Goal: Task Accomplishment & Management: Use online tool/utility

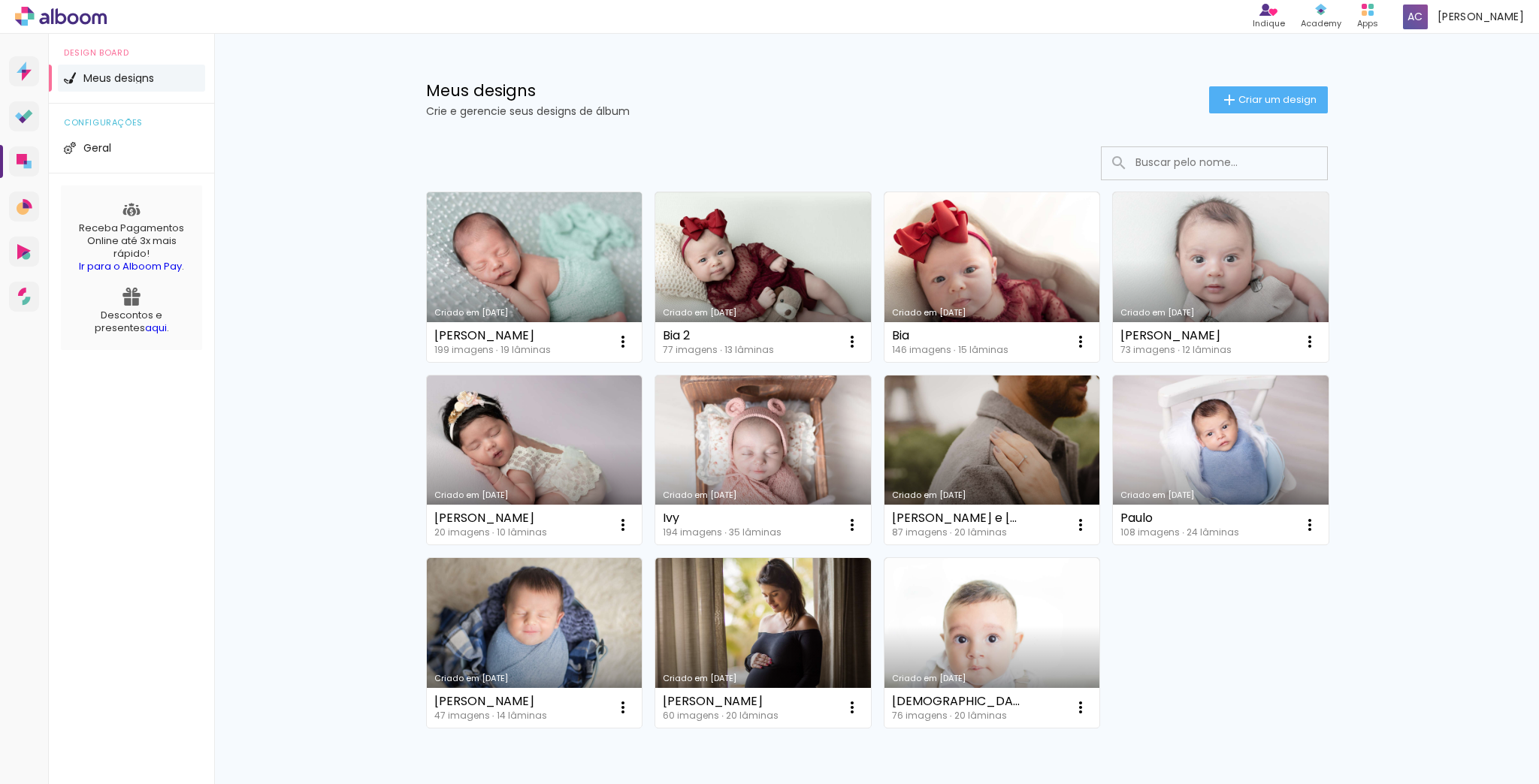
click at [582, 276] on link "Criado em [DATE]" at bounding box center [535, 277] width 216 height 170
